Goal: Navigation & Orientation: Go to known website

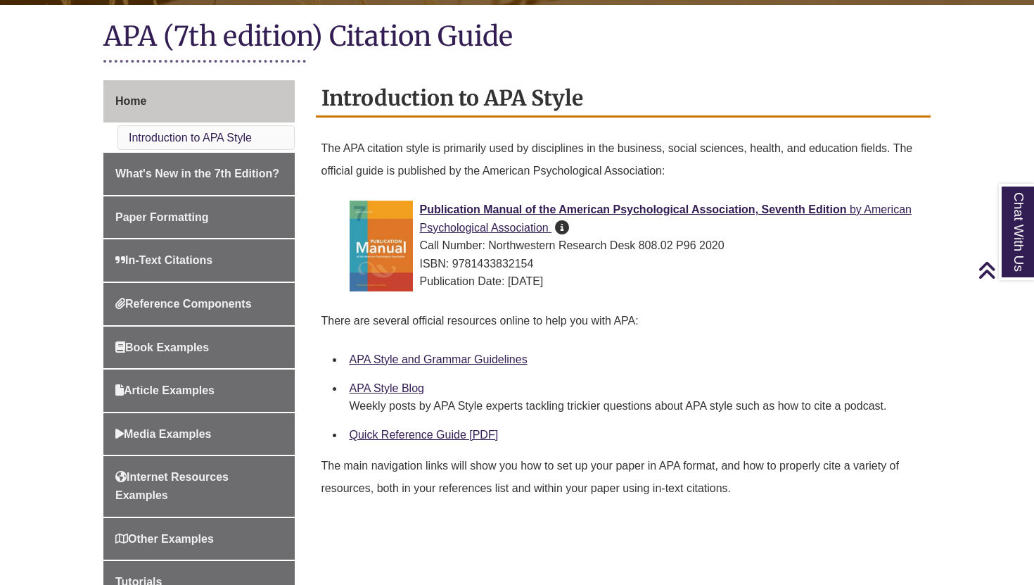
scroll to position [60, 0]
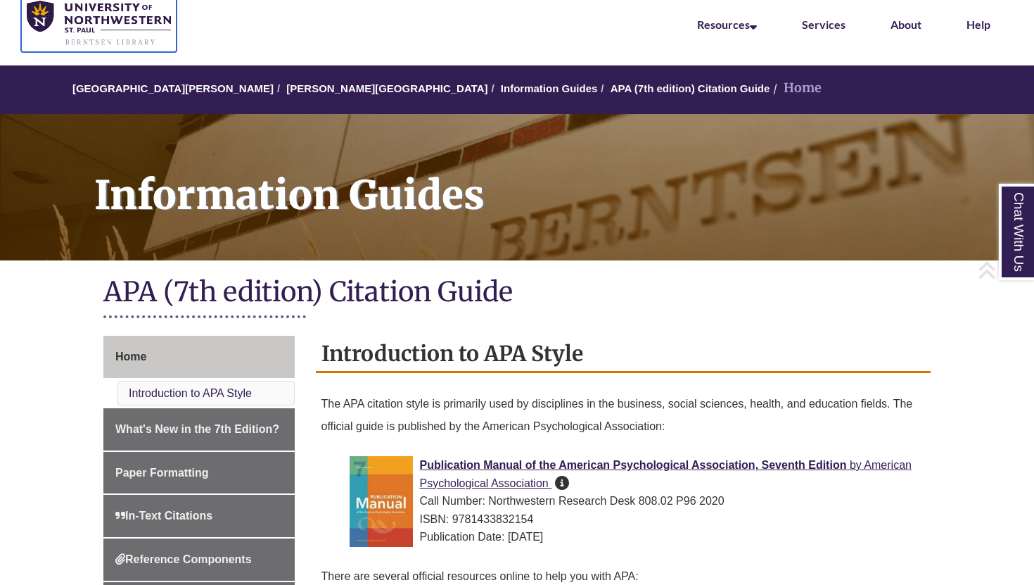
click at [137, 32] on img at bounding box center [99, 24] width 144 height 46
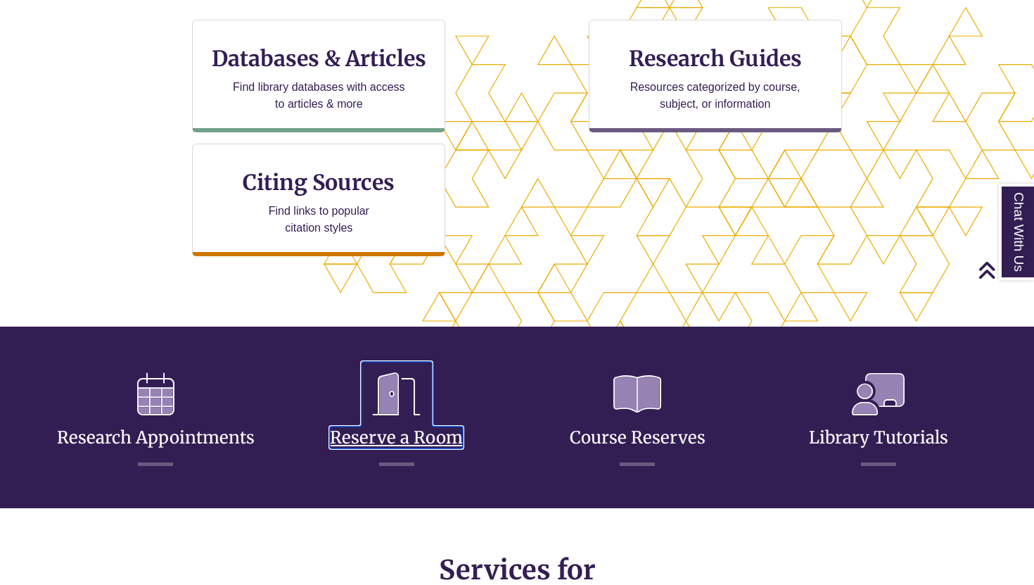
click at [393, 418] on icon at bounding box center [397, 394] width 70 height 65
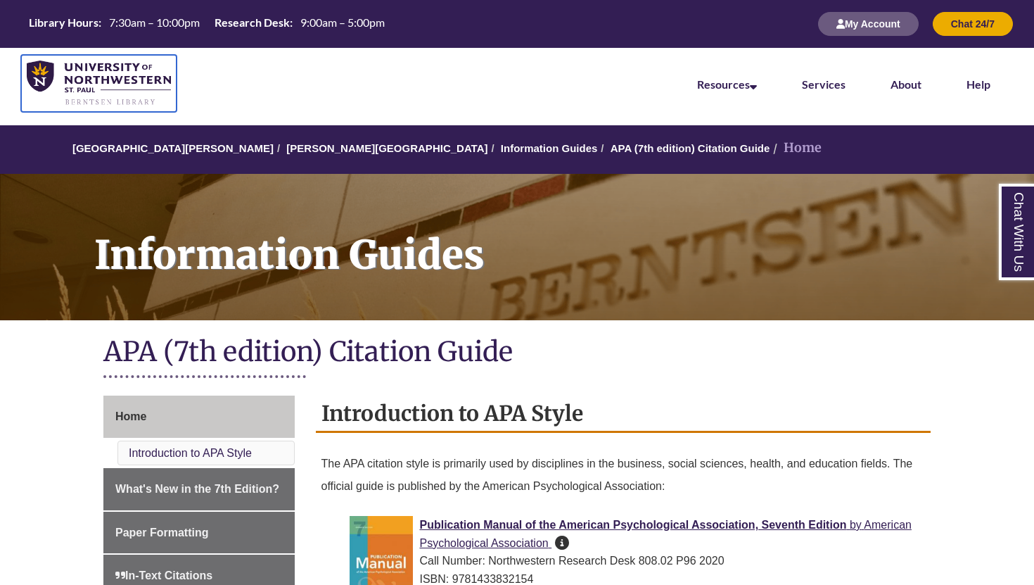
click at [150, 84] on img at bounding box center [99, 84] width 144 height 46
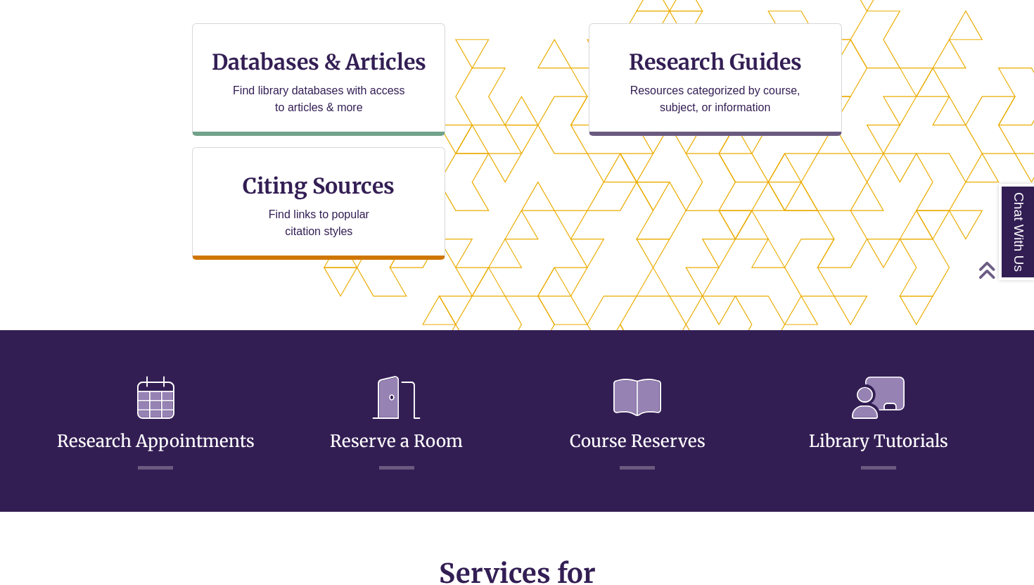
scroll to position [460, 915]
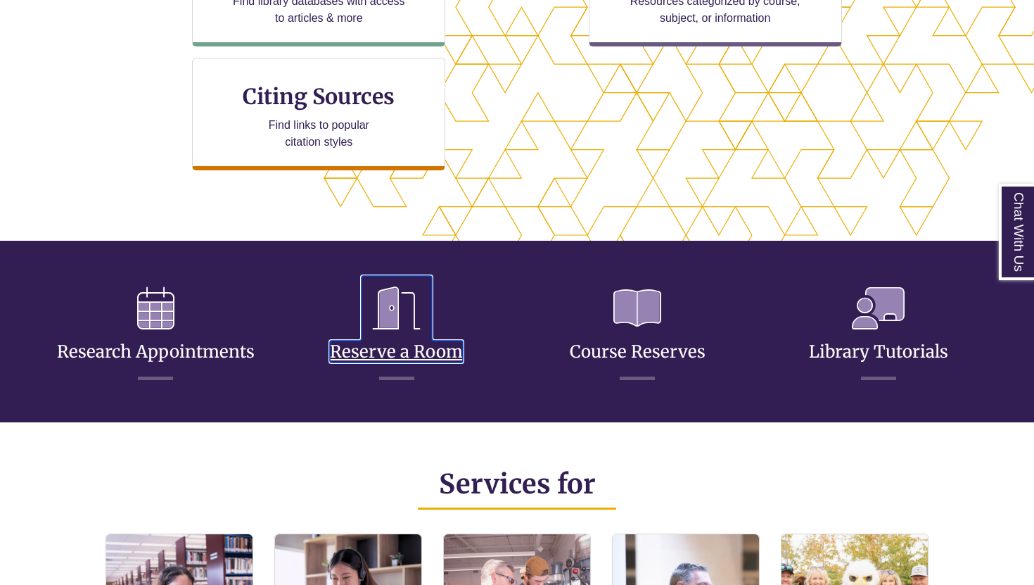
click at [403, 316] on icon at bounding box center [397, 308] width 70 height 65
